Goal: Task Accomplishment & Management: Manage account settings

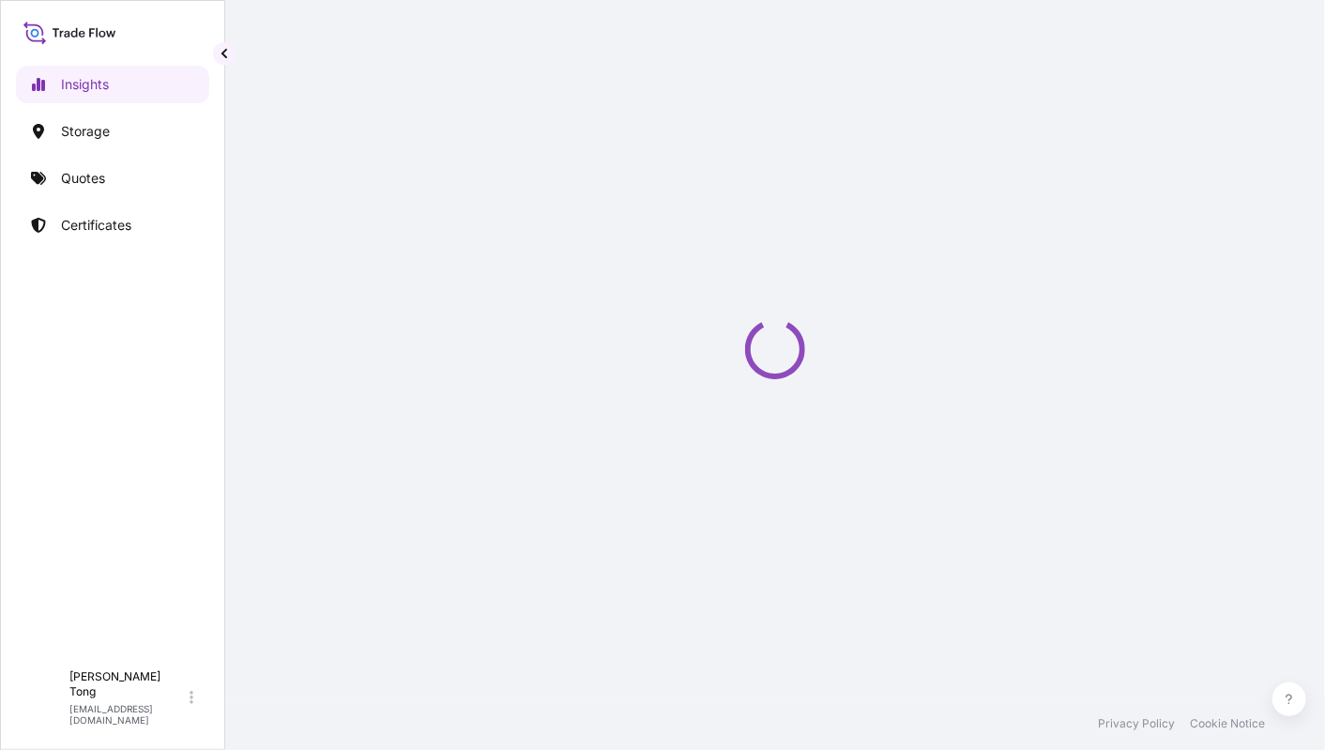
select select "2025"
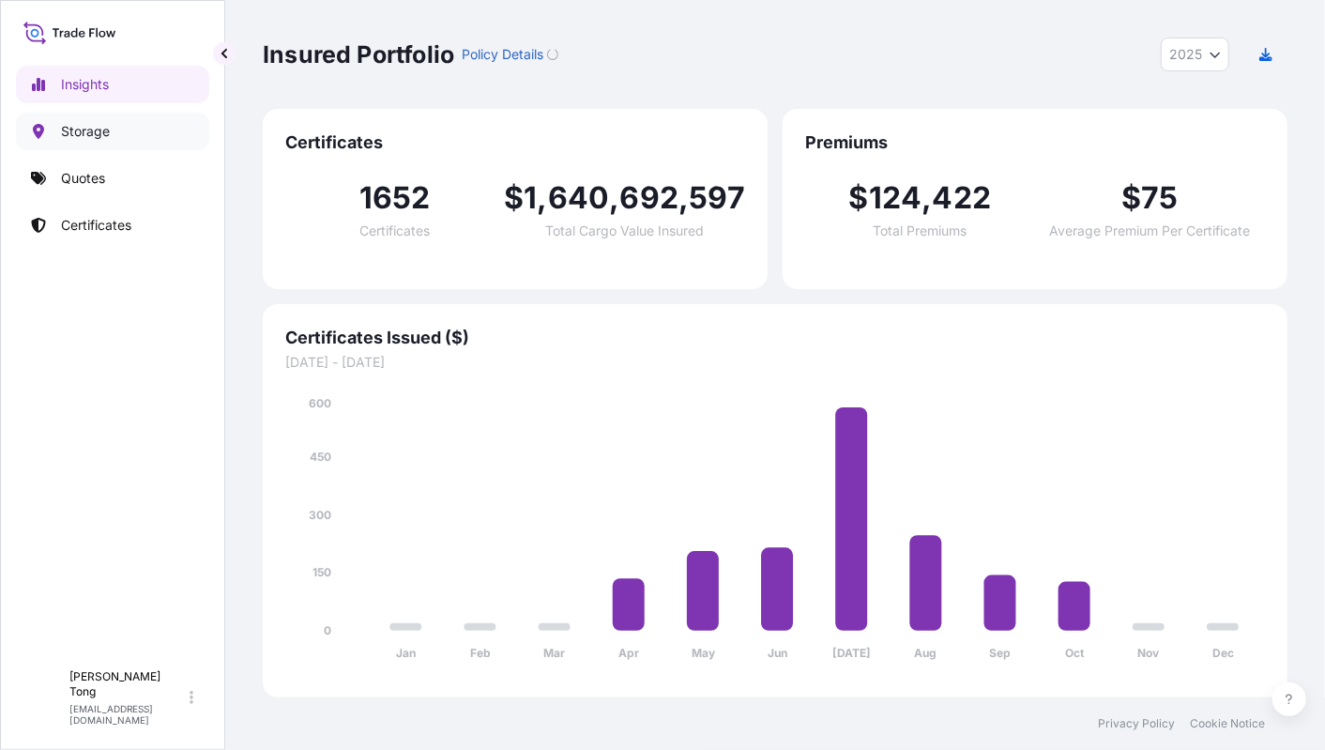
click at [90, 128] on p "Storage" at bounding box center [85, 131] width 49 height 19
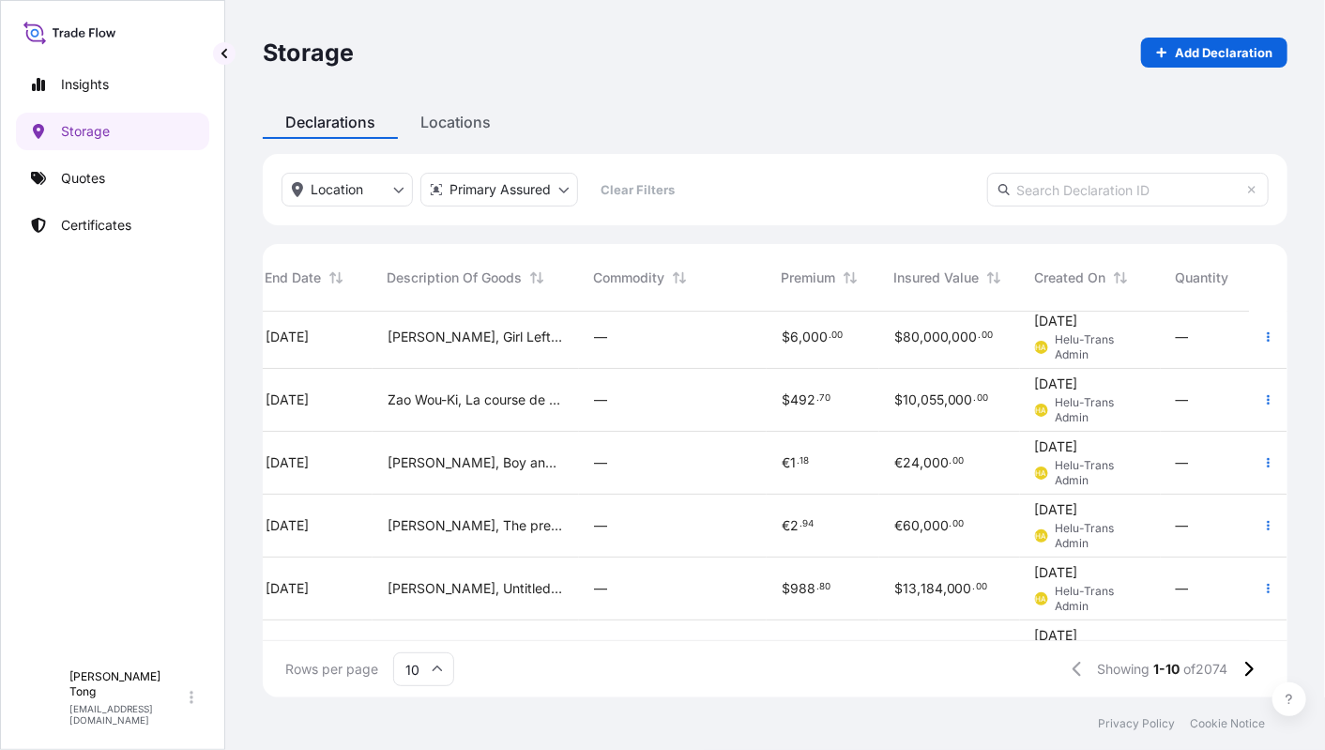
scroll to position [314, 1054]
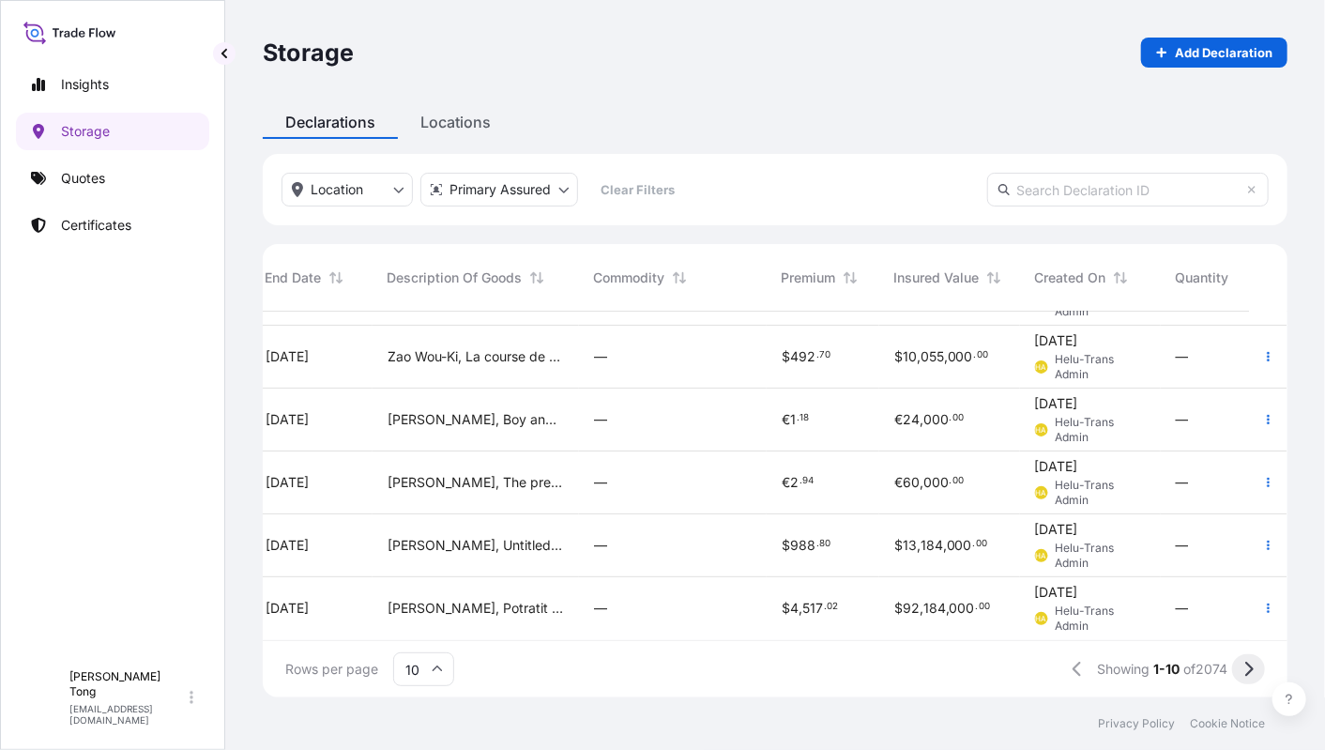
click at [1247, 668] on icon at bounding box center [1249, 669] width 10 height 17
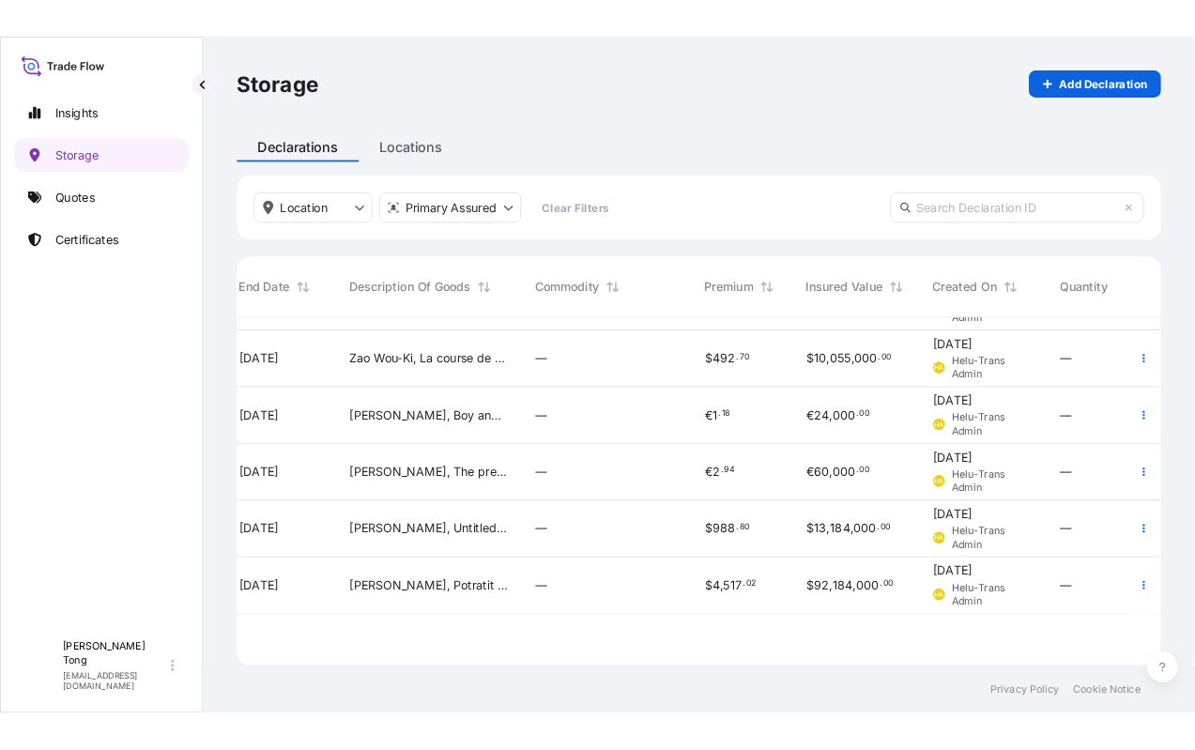
scroll to position [0, 1054]
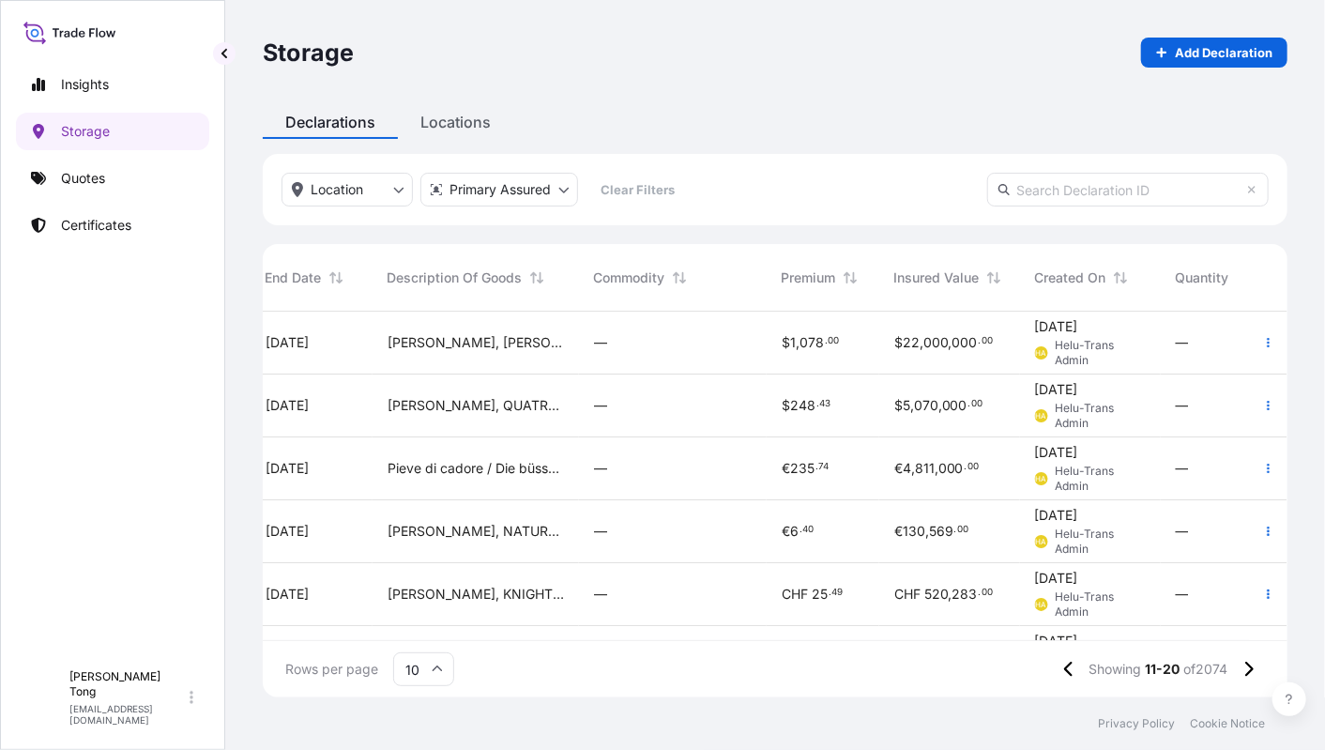
click at [1247, 668] on icon at bounding box center [1249, 669] width 10 height 17
click at [597, 421] on div "—" at bounding box center [673, 406] width 188 height 63
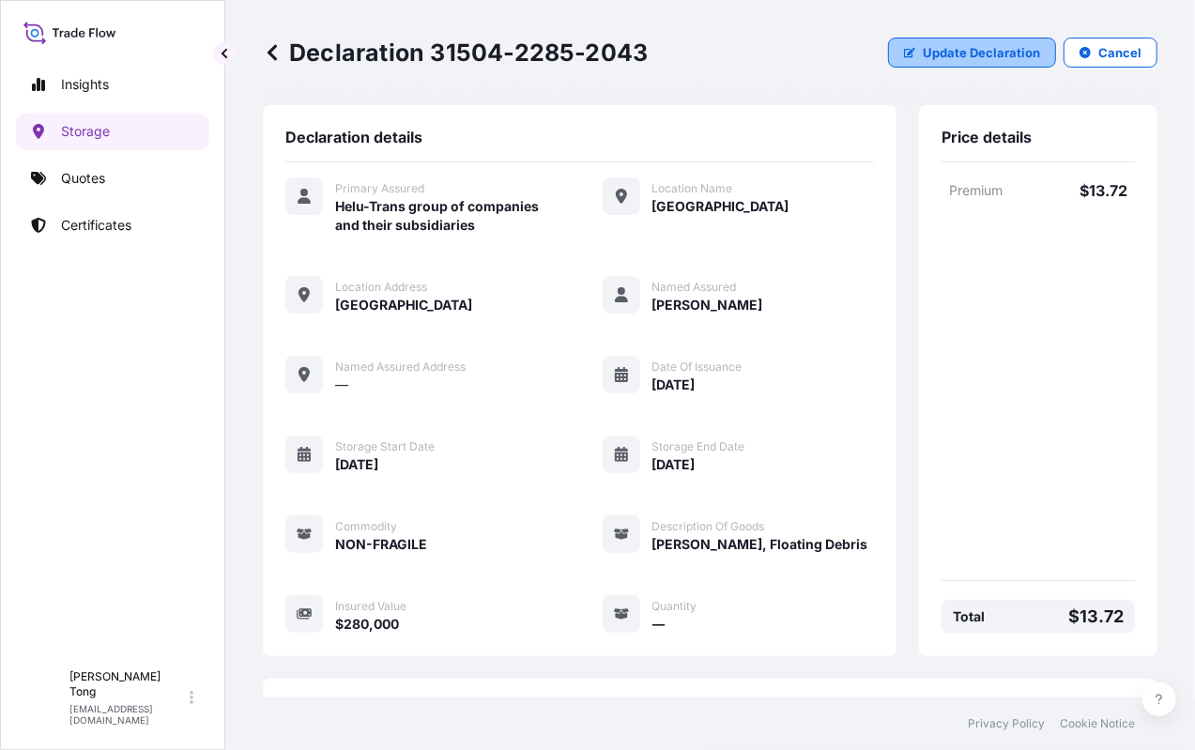
click at [926, 55] on p "Update Declaration" at bounding box center [981, 52] width 117 height 19
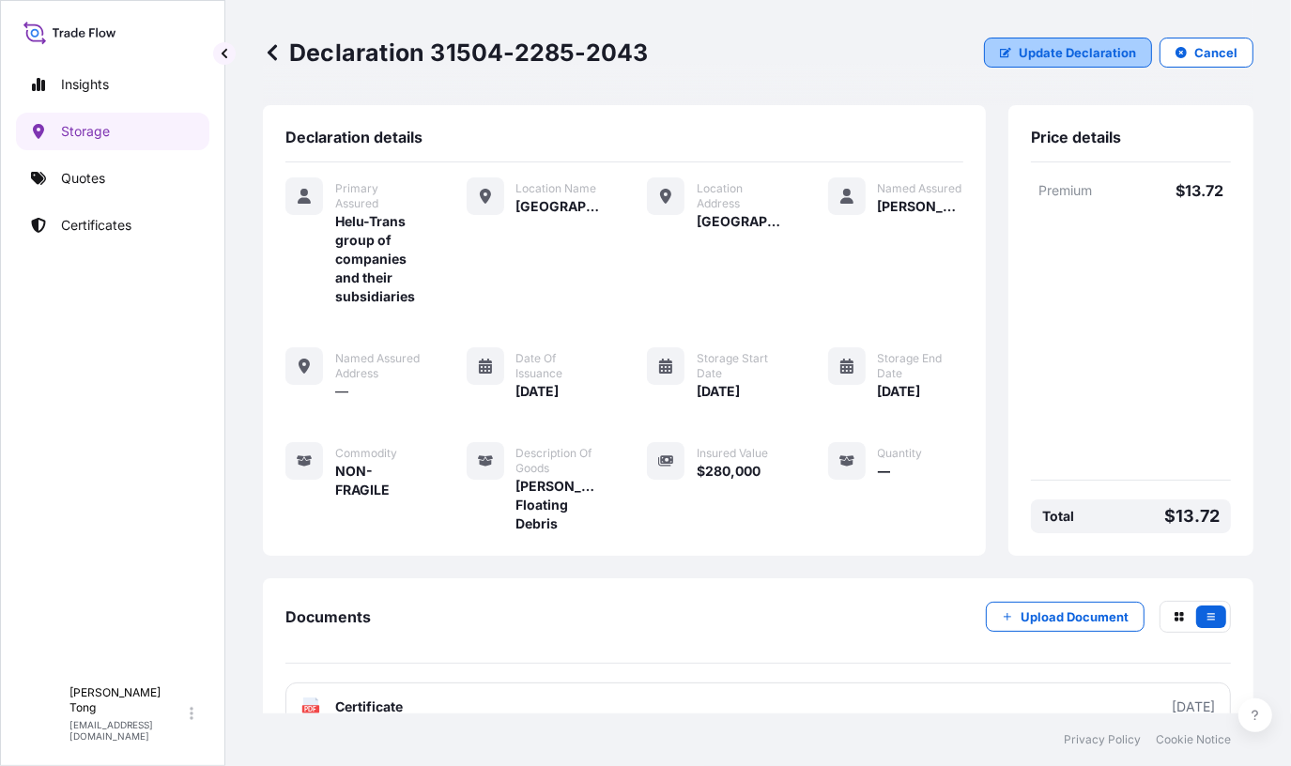
click at [1000, 55] on icon "button" at bounding box center [1005, 52] width 11 height 11
click at [892, 348] on div "Storage End Date" at bounding box center [921, 364] width 86 height 34
click at [999, 65] on button "Update Declaration" at bounding box center [1068, 53] width 168 height 30
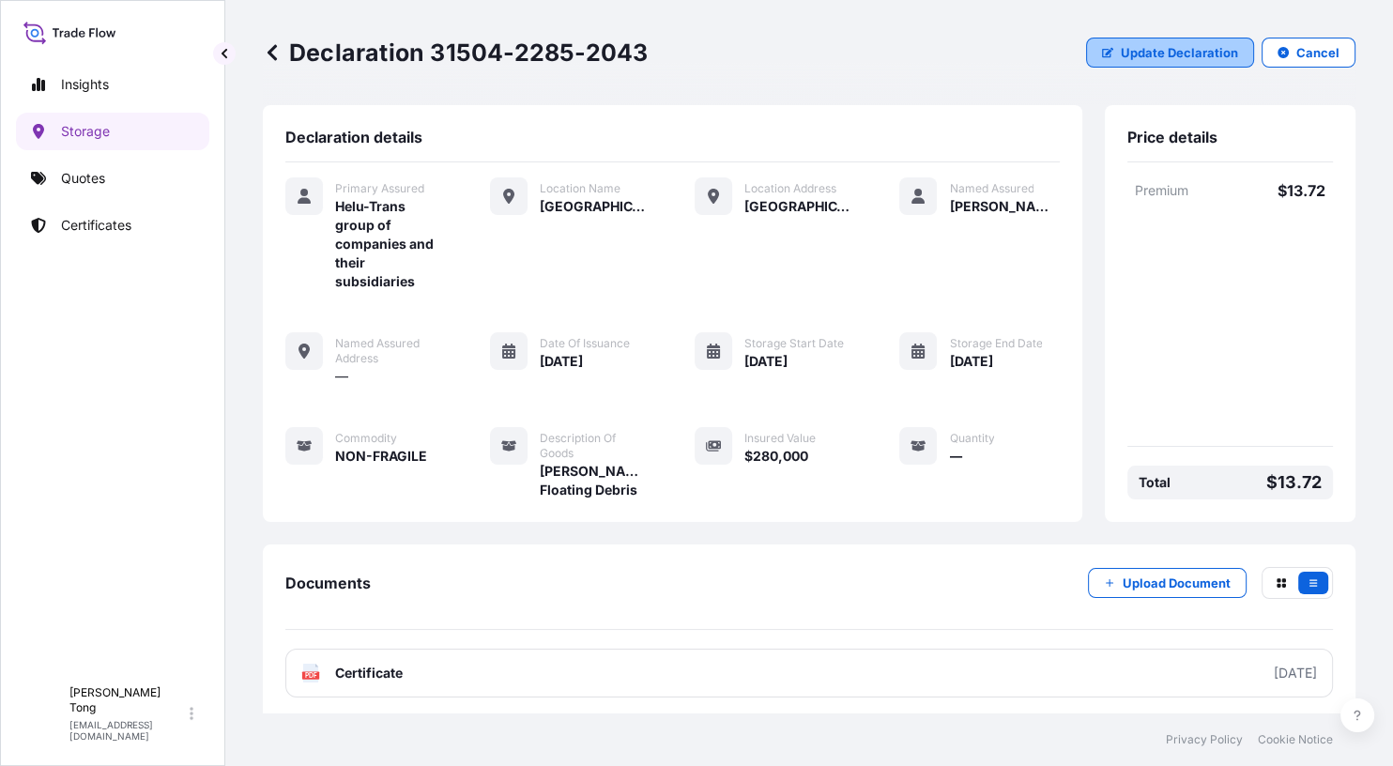
click at [1151, 64] on button "Update Declaration" at bounding box center [1170, 53] width 168 height 30
click at [1102, 57] on icon "button" at bounding box center [1107, 52] width 11 height 11
